Goal: Task Accomplishment & Management: Manage account settings

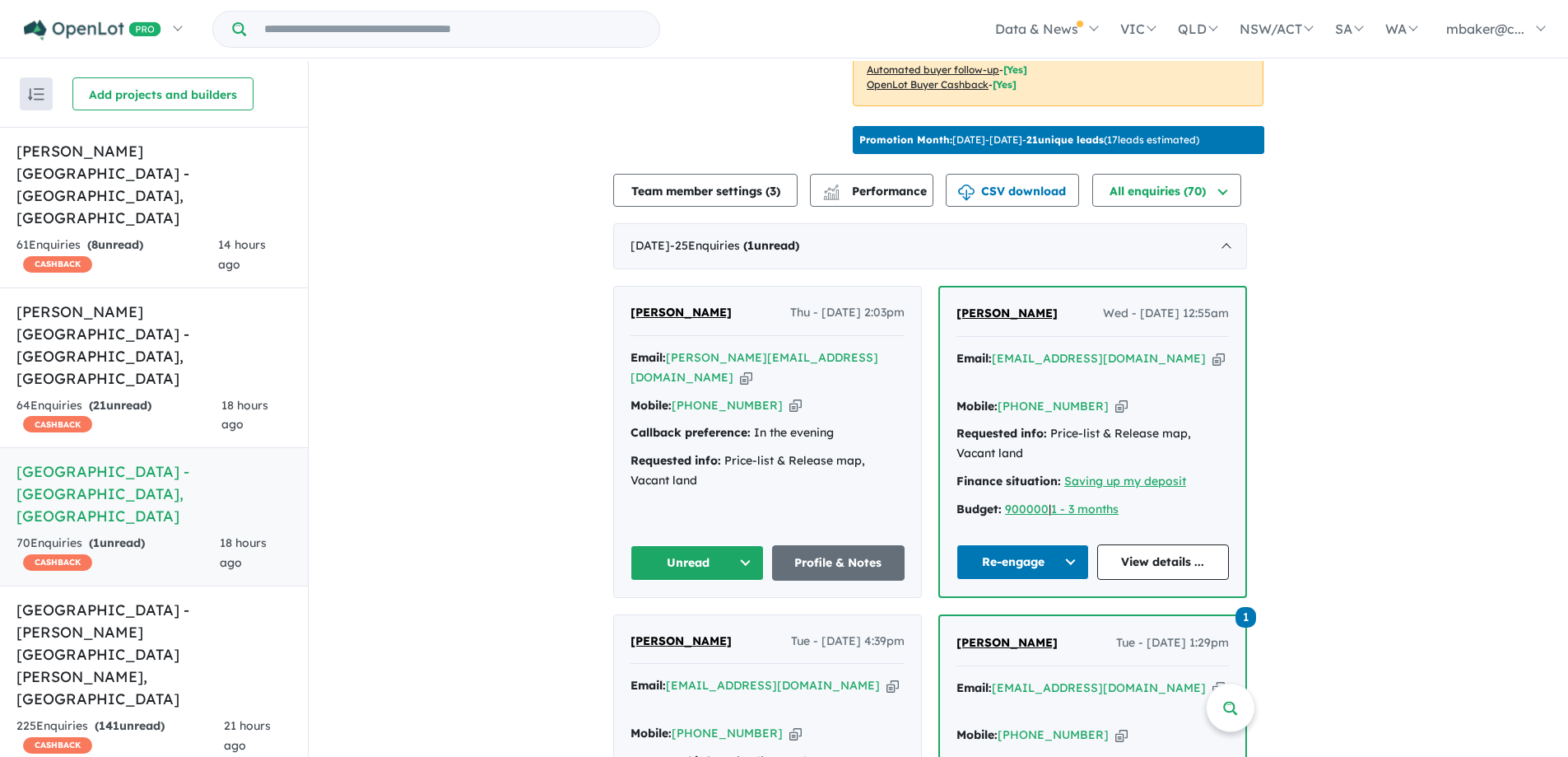
scroll to position [659, 0]
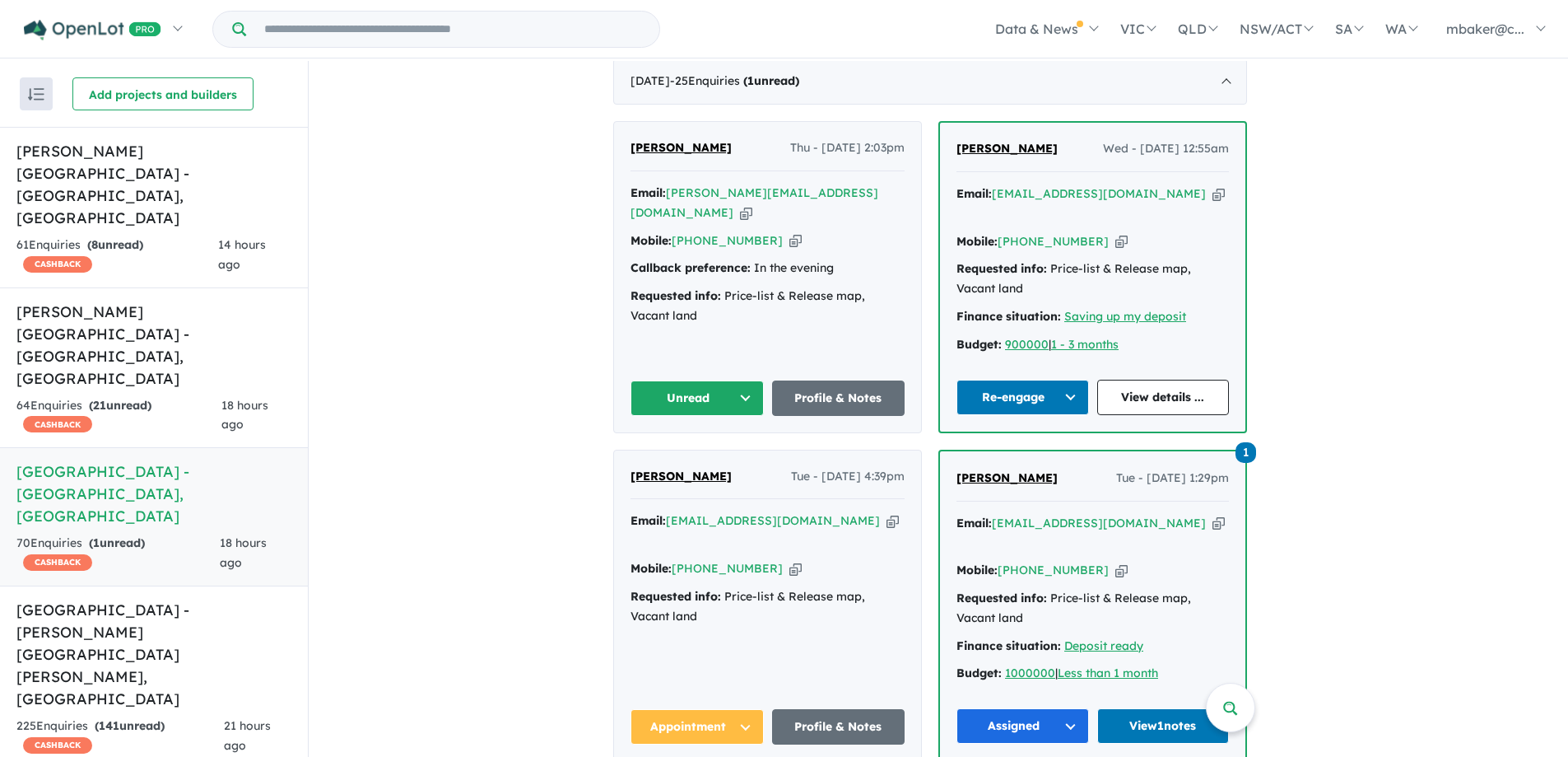
click at [887, 512] on icon "button" at bounding box center [892, 521] width 12 height 17
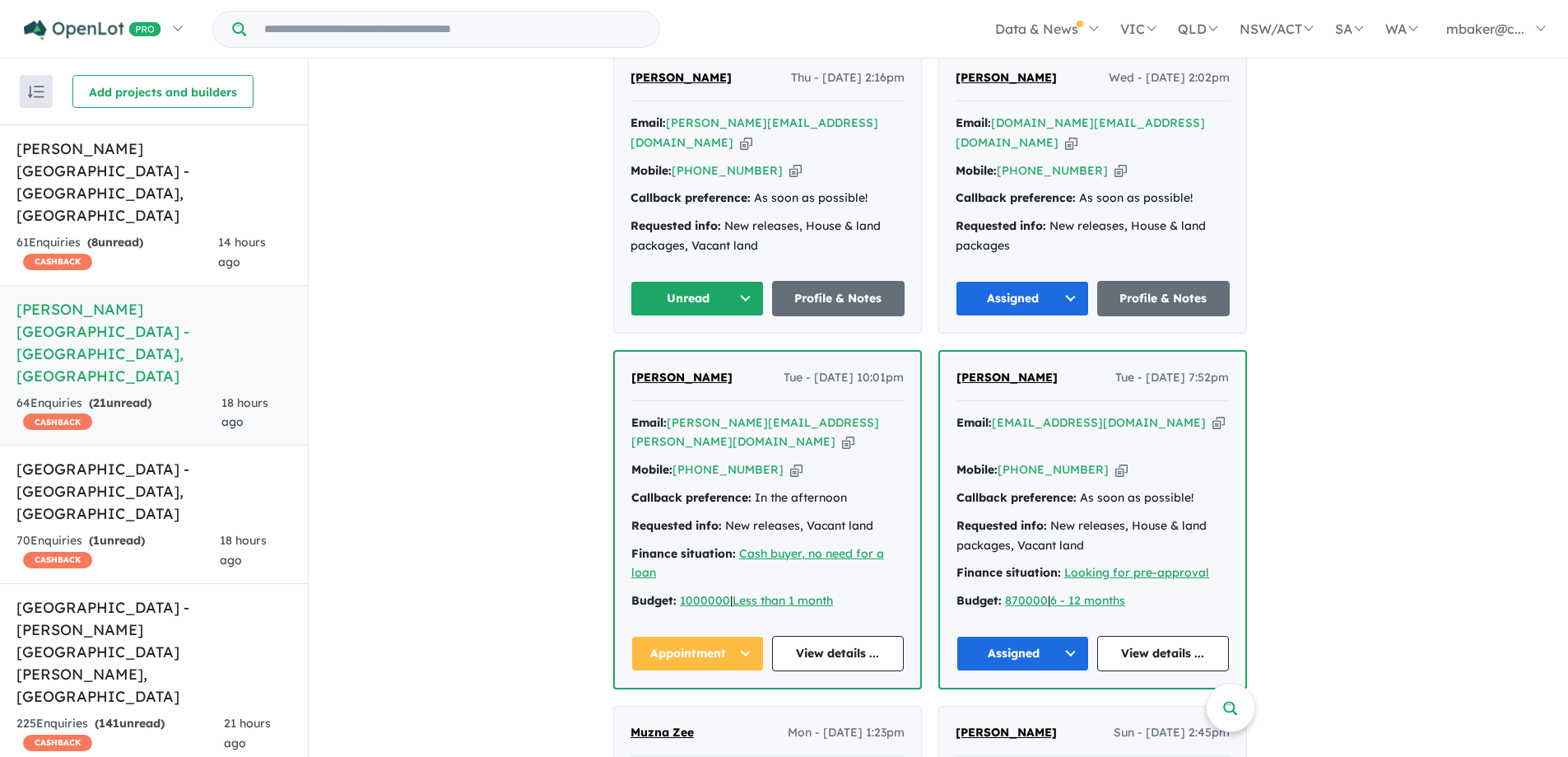
scroll to position [809, 0]
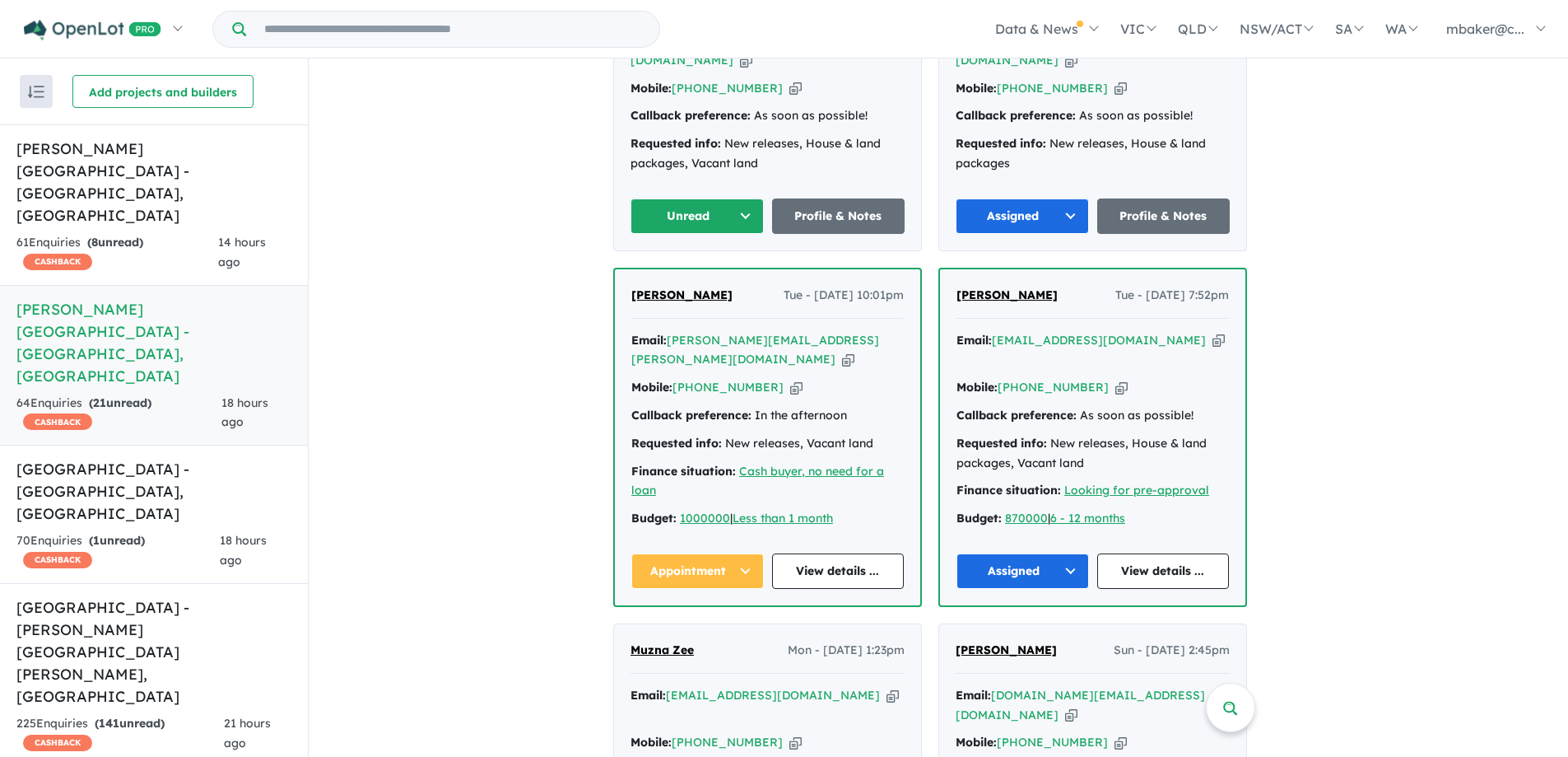
click at [842, 350] on icon "button" at bounding box center [848, 359] width 12 height 17
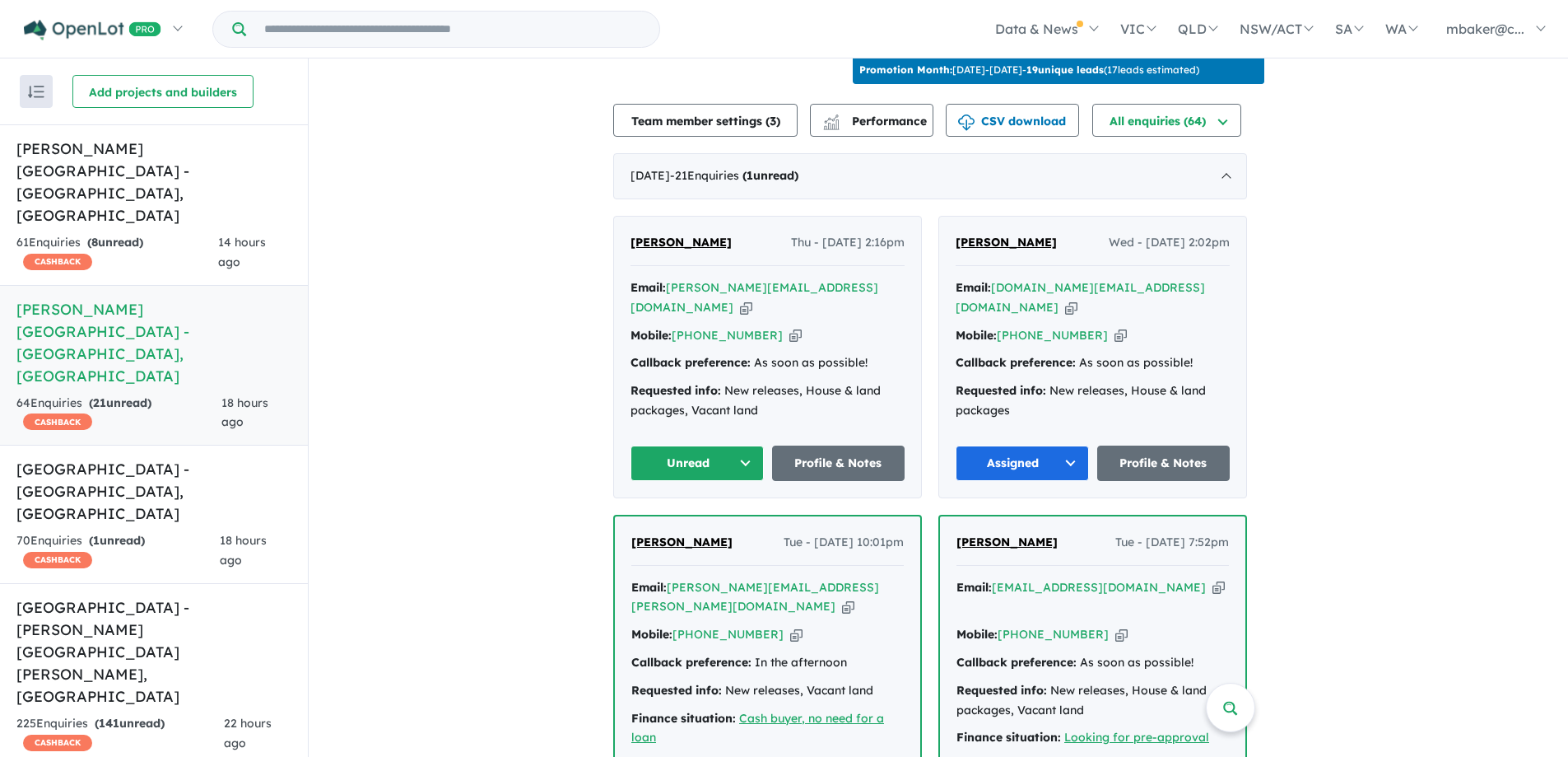
scroll to position [479, 0]
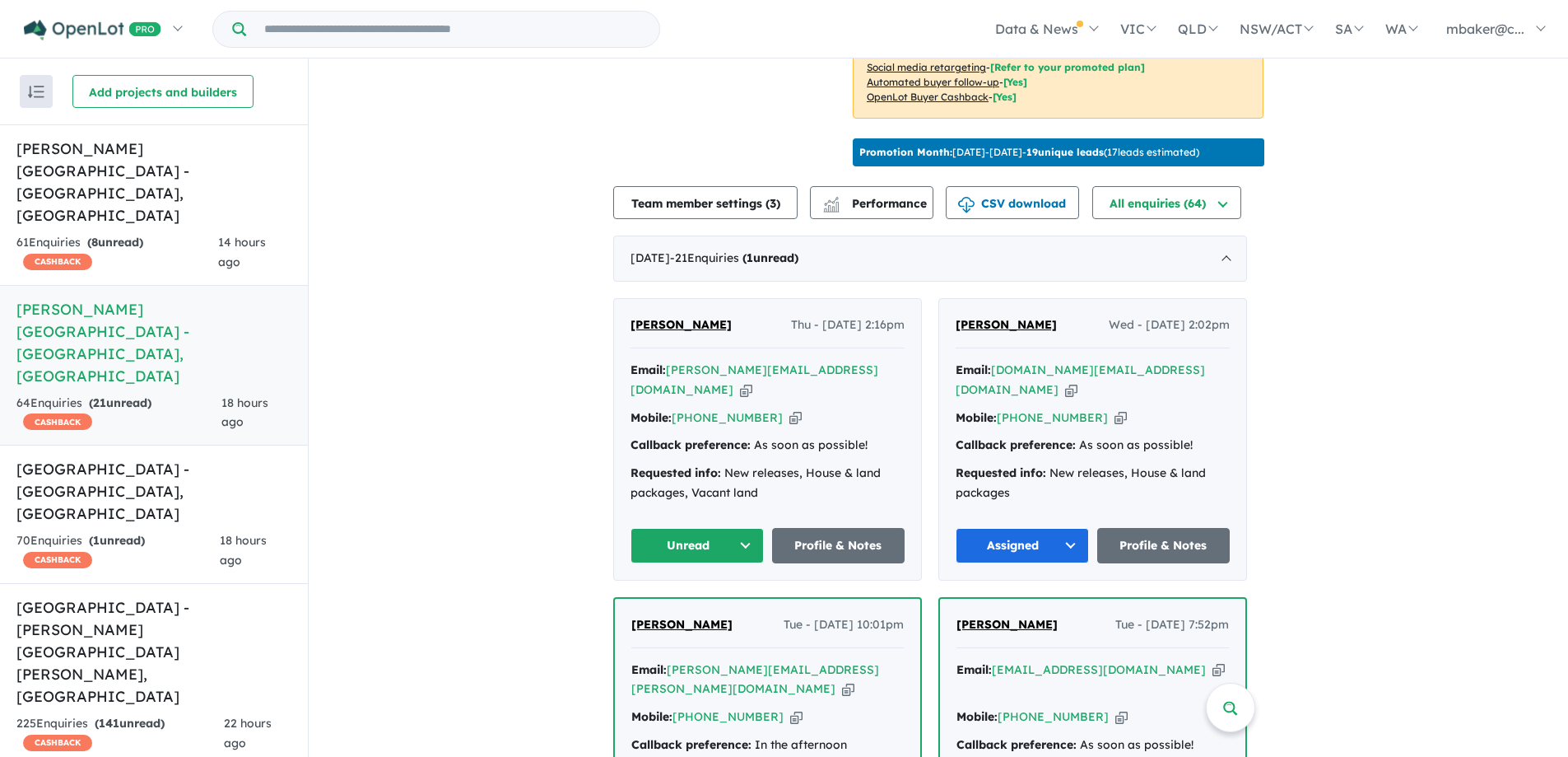
click at [672, 317] on span "[PERSON_NAME]" at bounding box center [681, 325] width 101 height 15
click at [162, 531] on div "70 Enquir ies ( 1 unread) CASHBACK" at bounding box center [118, 550] width 203 height 40
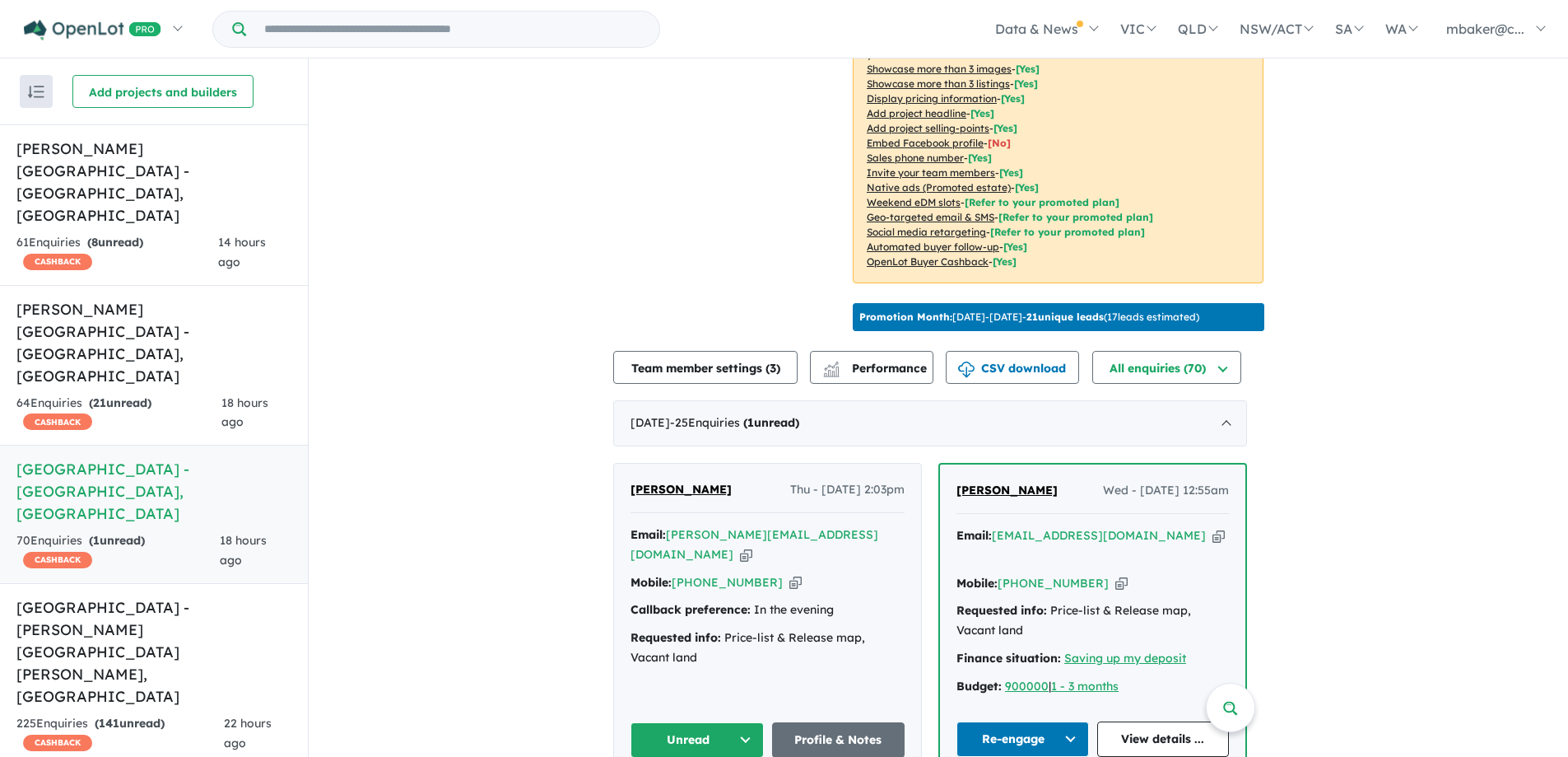
scroll to position [479, 0]
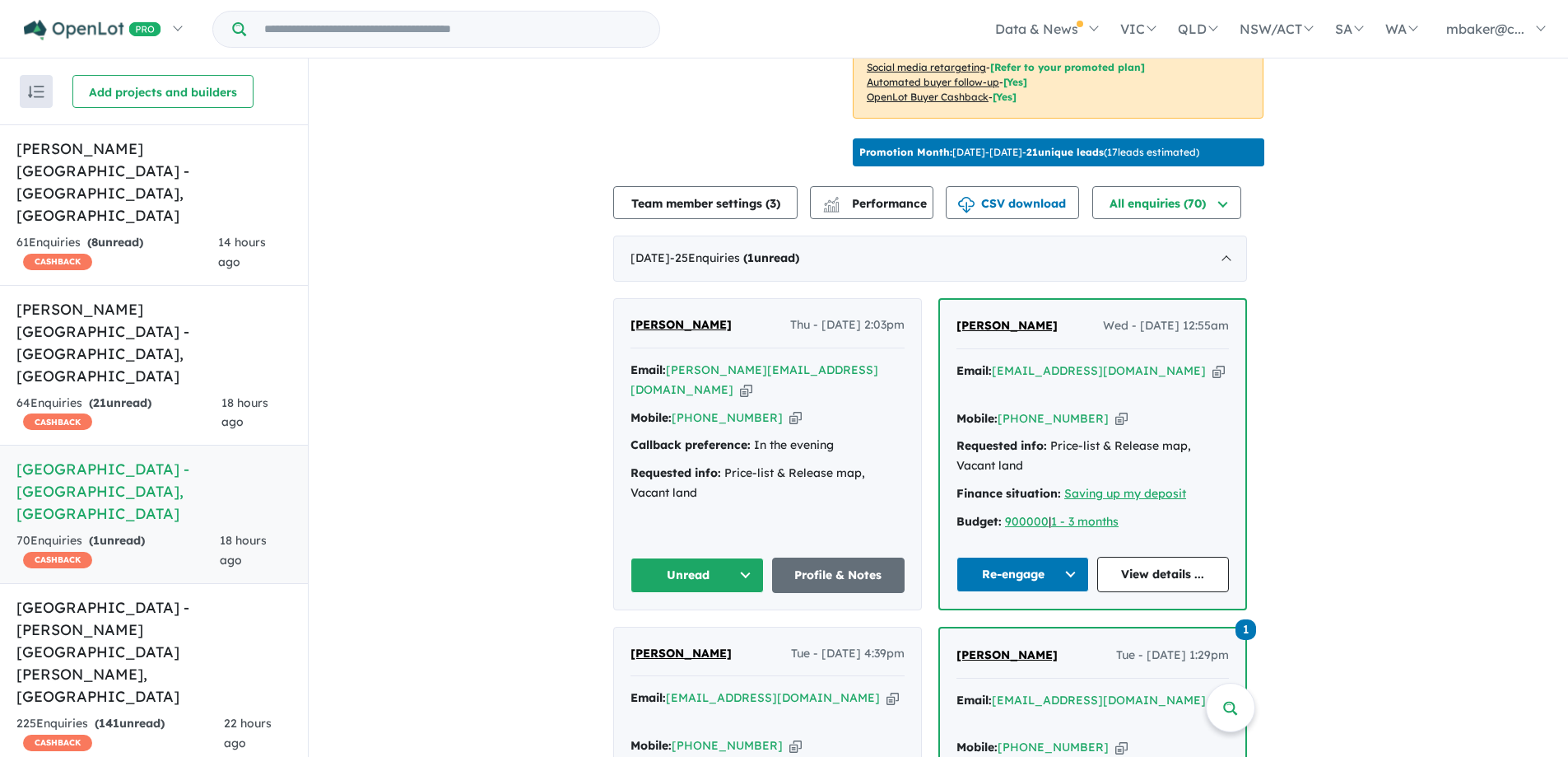
click at [694, 324] on span "[PERSON_NAME]" at bounding box center [681, 325] width 101 height 15
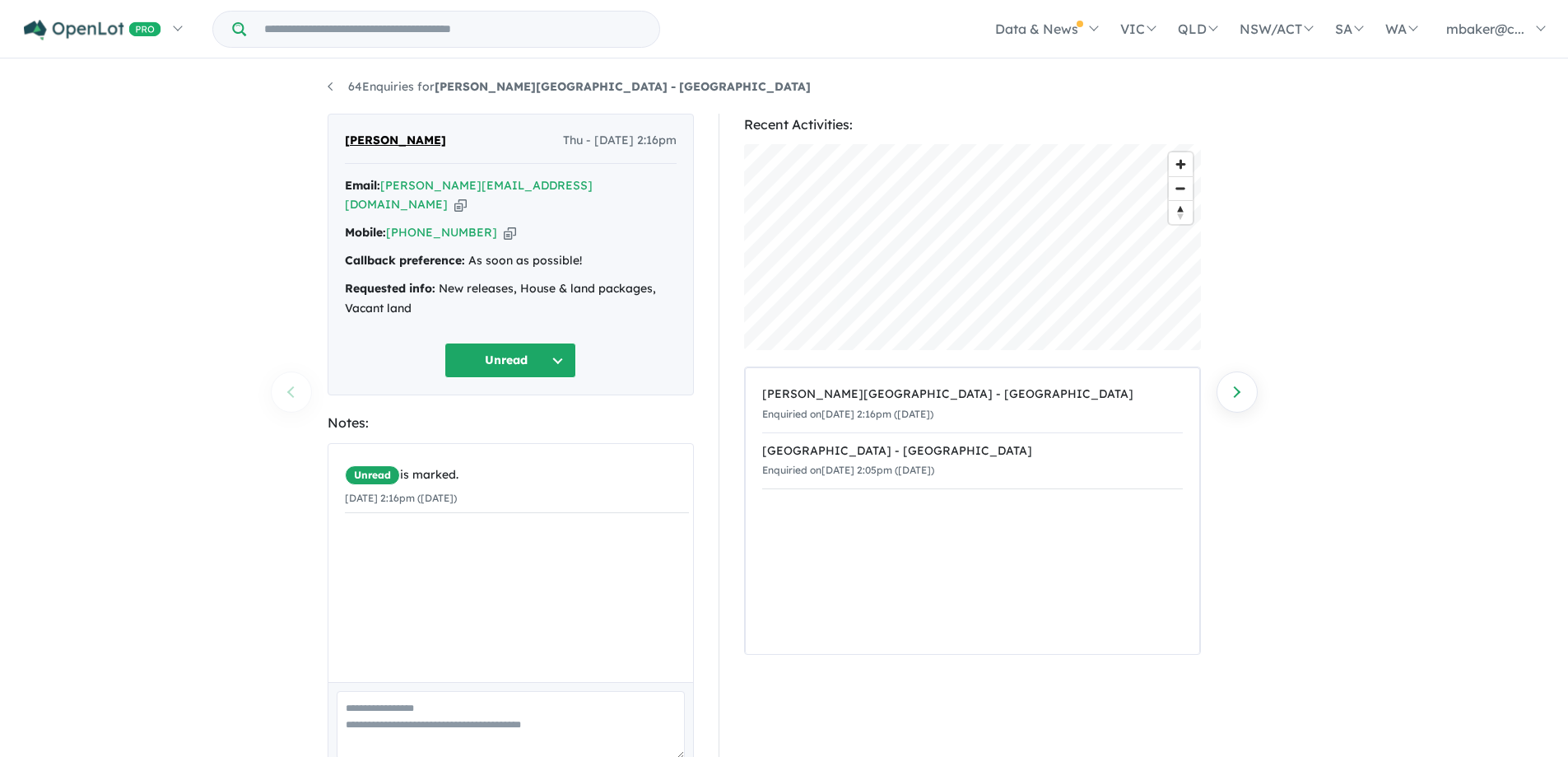
click at [467, 196] on icon "button" at bounding box center [460, 204] width 12 height 17
click at [525, 342] on button "Unread" at bounding box center [509, 360] width 132 height 35
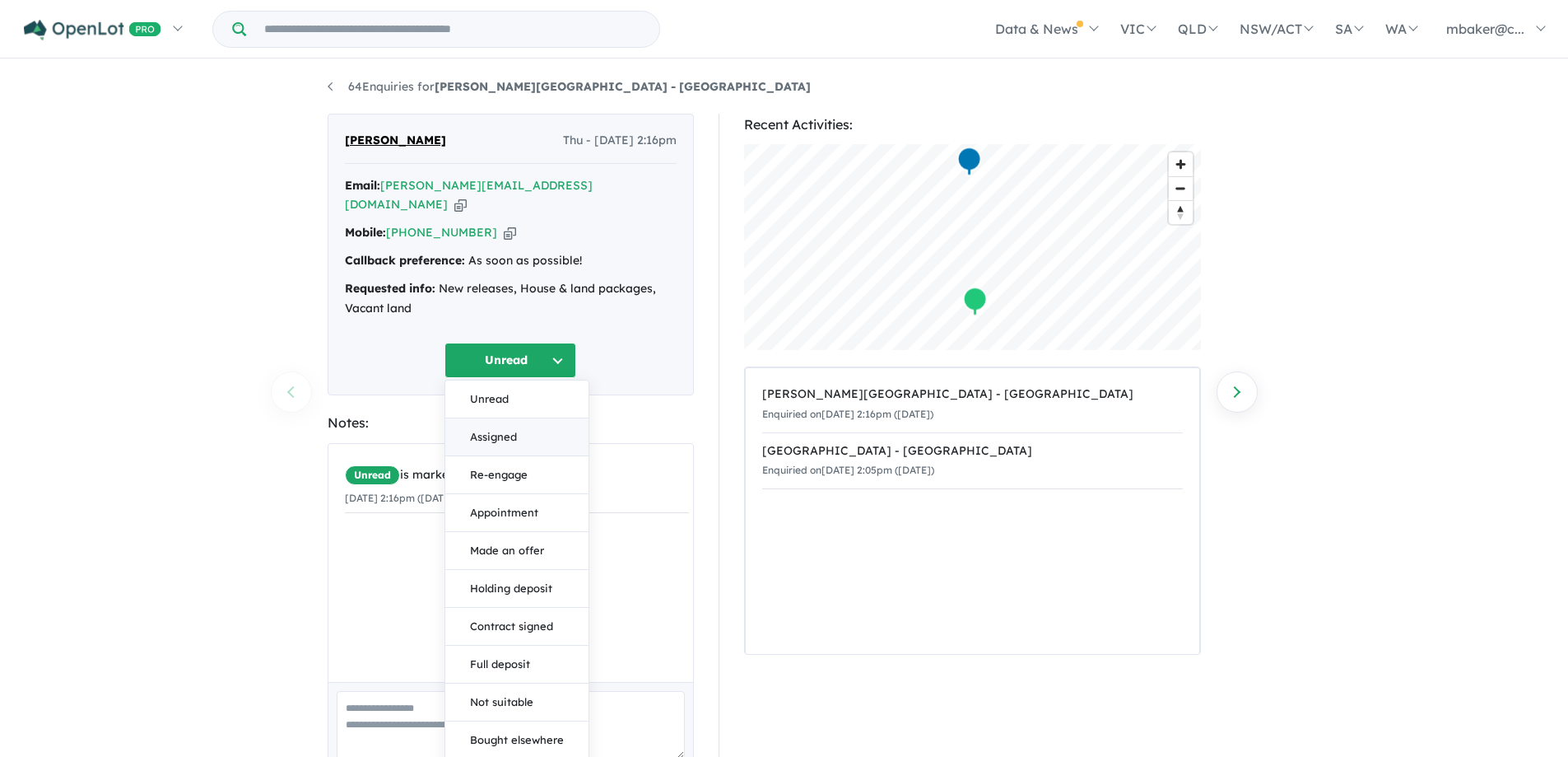
click at [514, 419] on button "Assigned" at bounding box center [517, 437] width 143 height 38
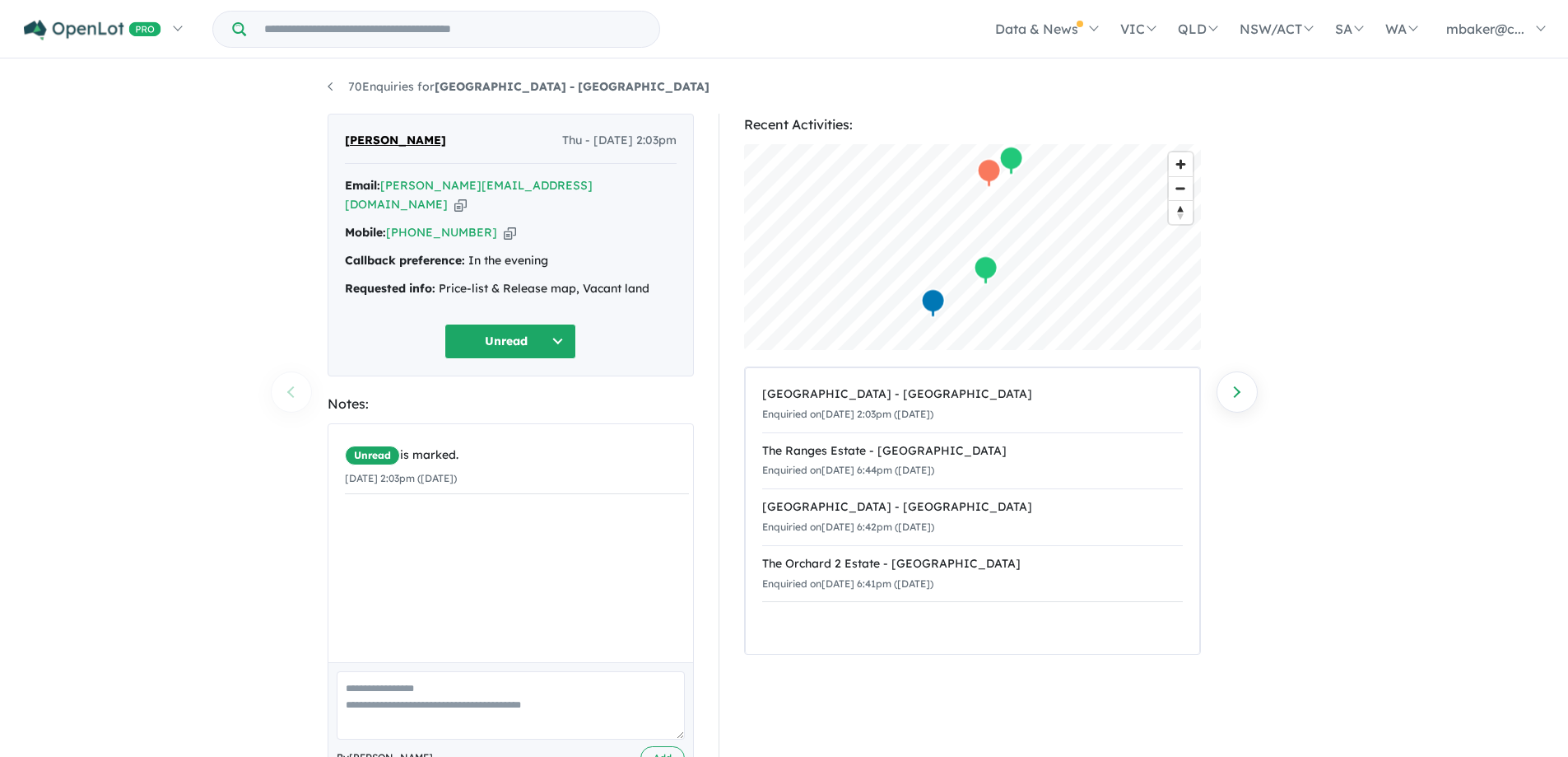
click at [467, 196] on icon "button" at bounding box center [460, 204] width 12 height 17
click at [504, 224] on icon "button" at bounding box center [509, 232] width 12 height 17
click at [510, 332] on button "Unread" at bounding box center [509, 341] width 132 height 35
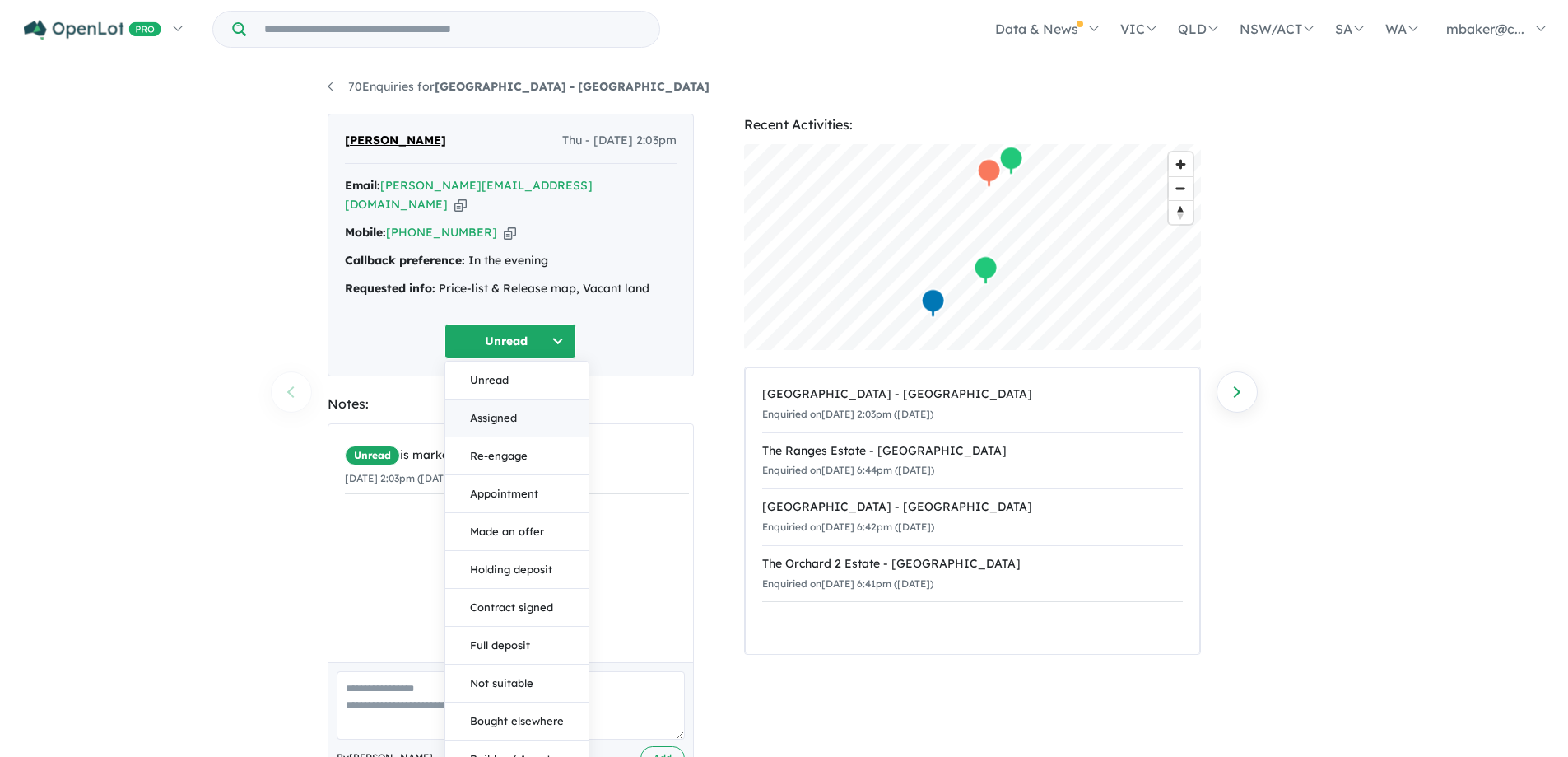
click at [505, 403] on button "Assigned" at bounding box center [517, 418] width 143 height 38
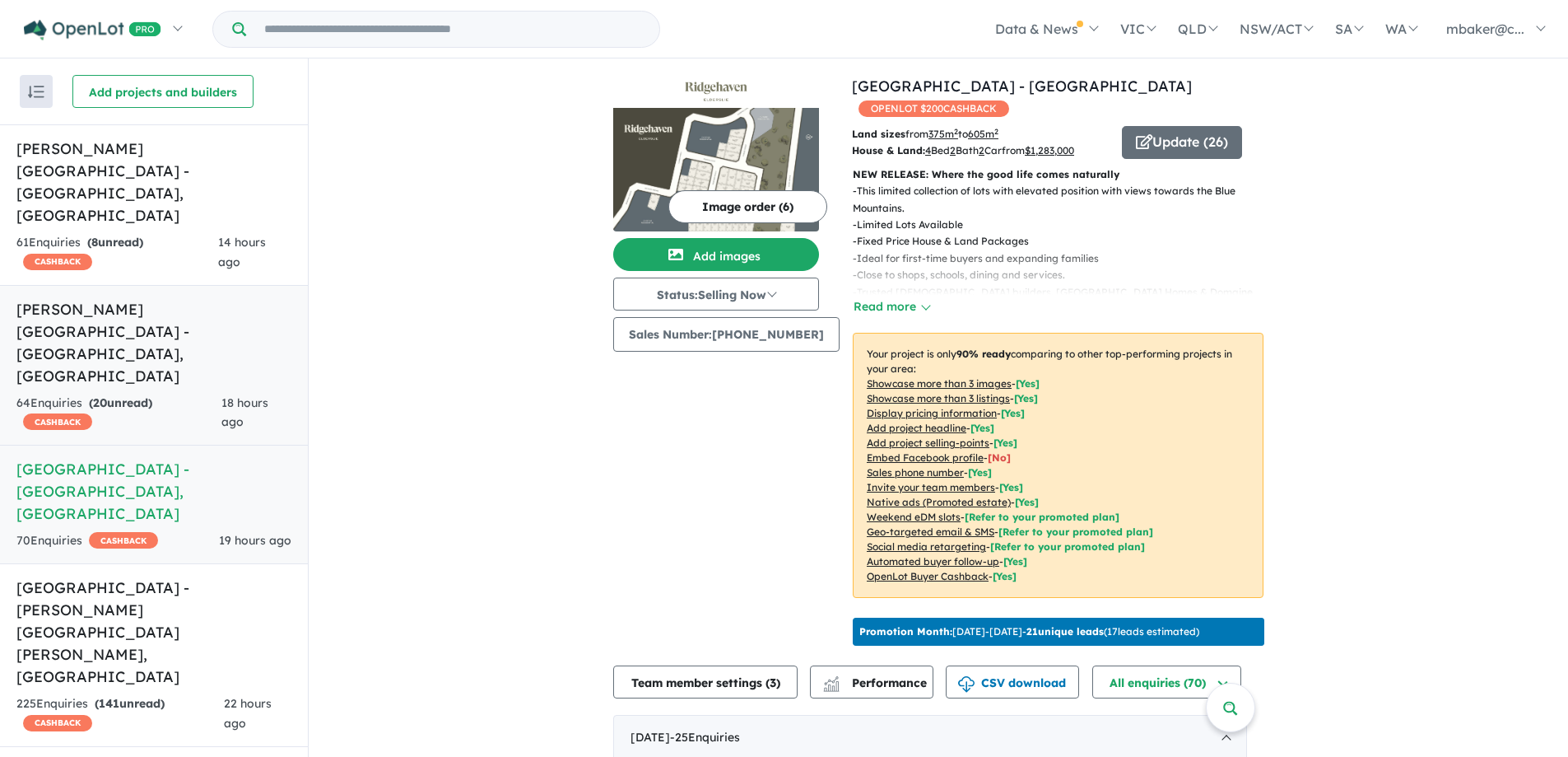
click at [155, 298] on h5 "[PERSON_NAME][GEOGRAPHIC_DATA] - [GEOGRAPHIC_DATA] , [GEOGRAPHIC_DATA]" at bounding box center [154, 342] width 275 height 89
